Goal: Navigation & Orientation: Go to known website

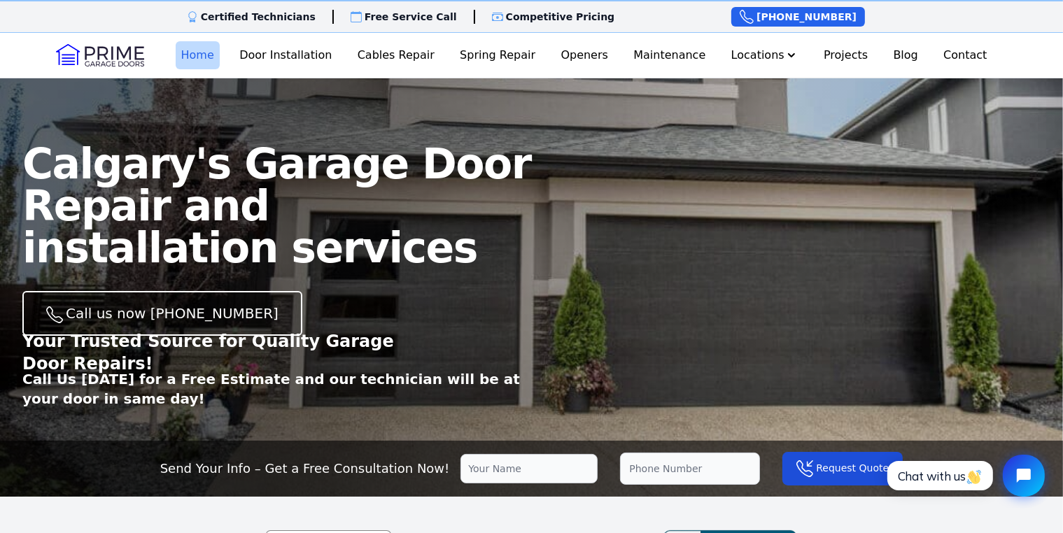
click at [199, 58] on link "Home" at bounding box center [198, 55] width 44 height 28
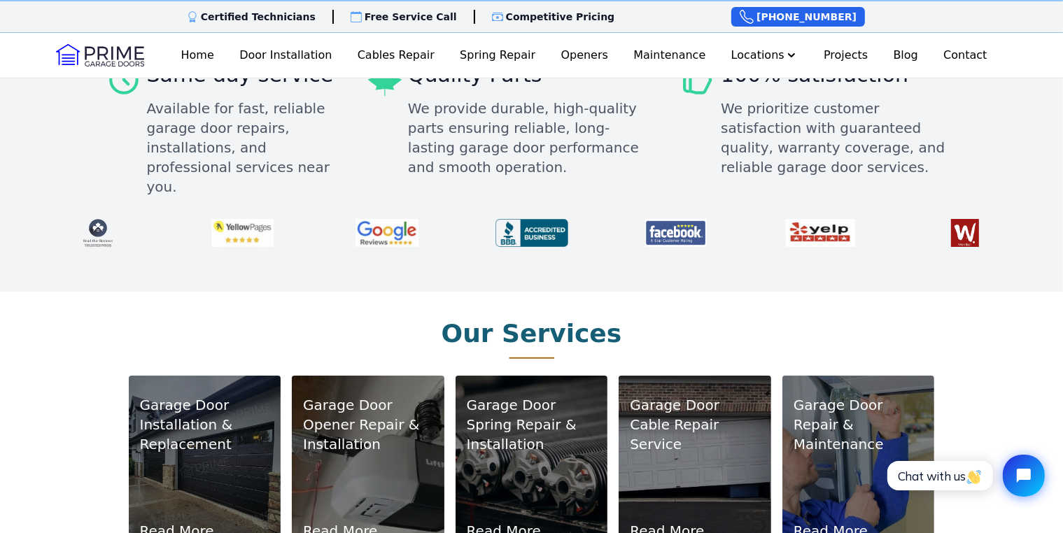
scroll to position [839, 0]
